Goal: Navigation & Orientation: Find specific page/section

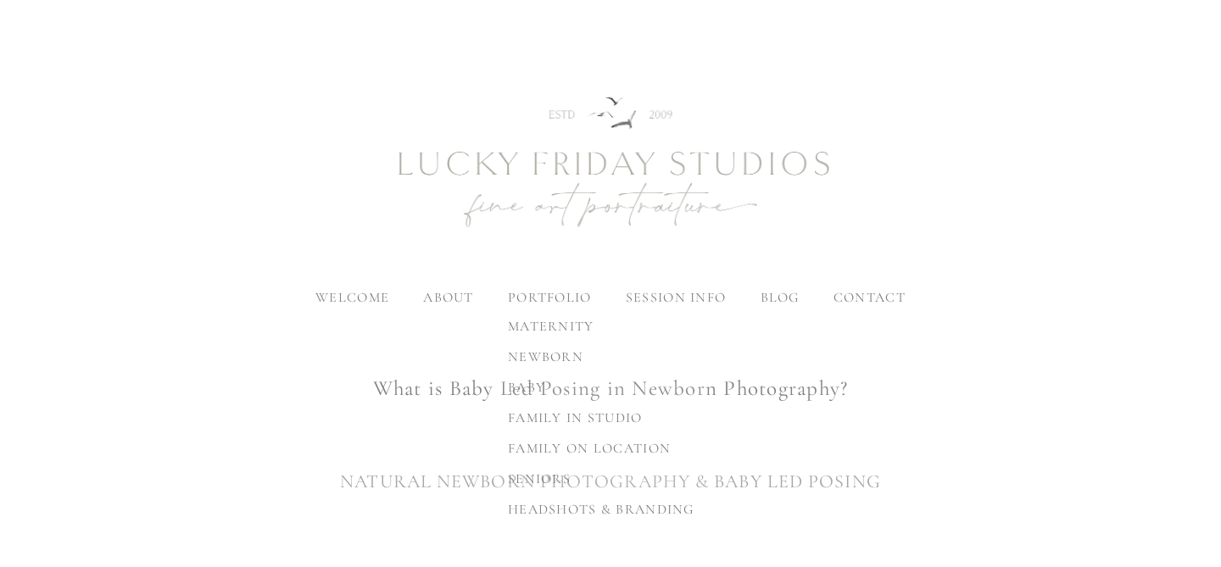
click at [537, 477] on span "seniors" at bounding box center [539, 479] width 63 height 17
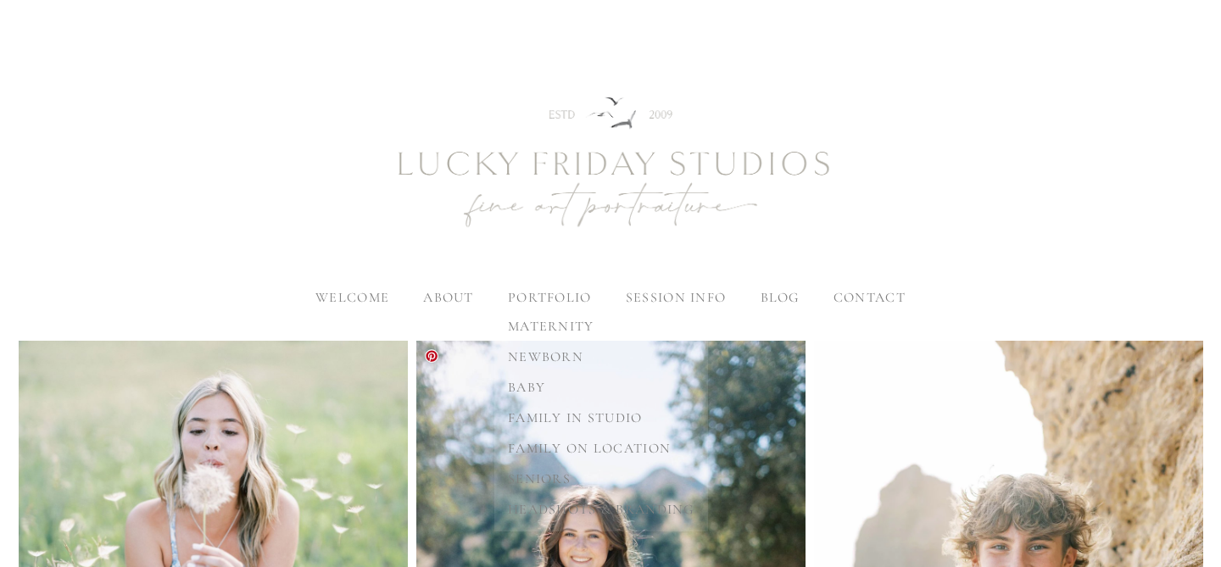
click at [547, 508] on span "headshots & branding" at bounding box center [601, 509] width 187 height 17
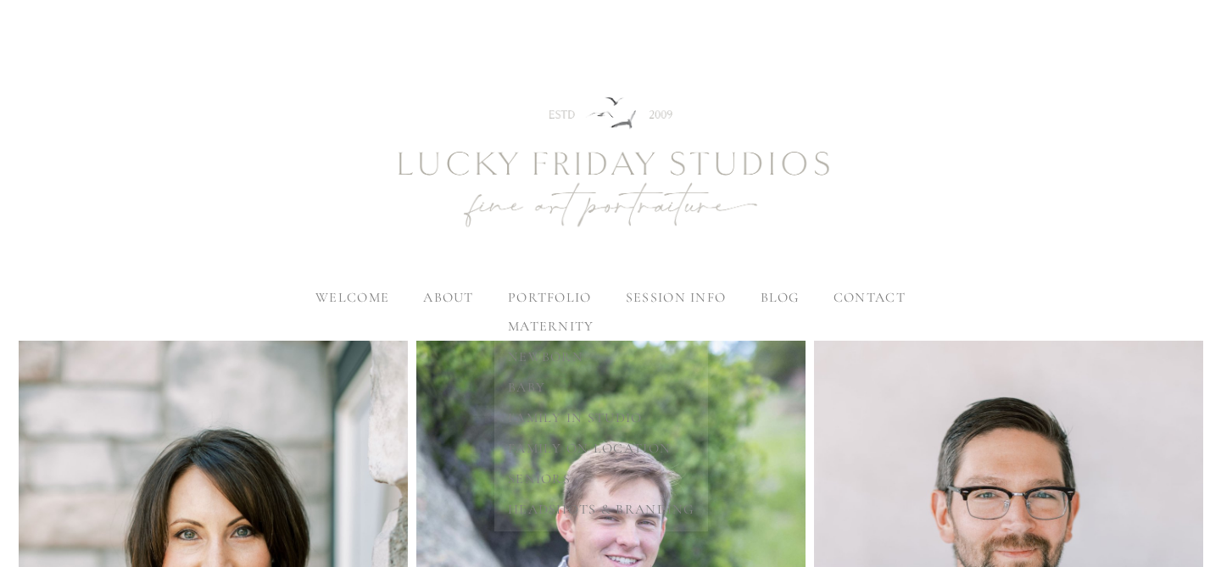
click at [548, 327] on span "maternity" at bounding box center [551, 326] width 87 height 17
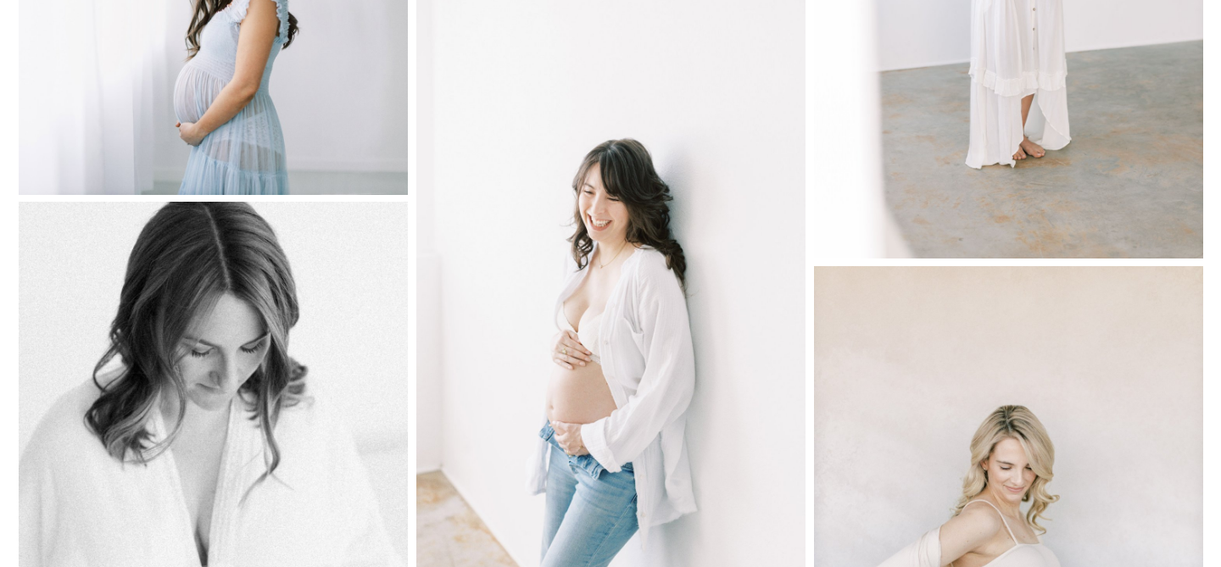
scroll to position [2527, 0]
